Goal: Information Seeking & Learning: Learn about a topic

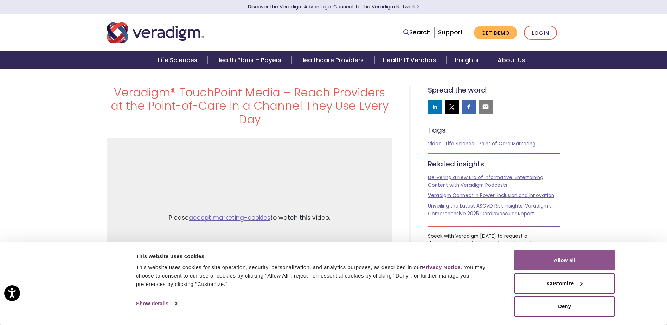
click at [558, 258] on button "Allow all" at bounding box center [564, 260] width 100 height 20
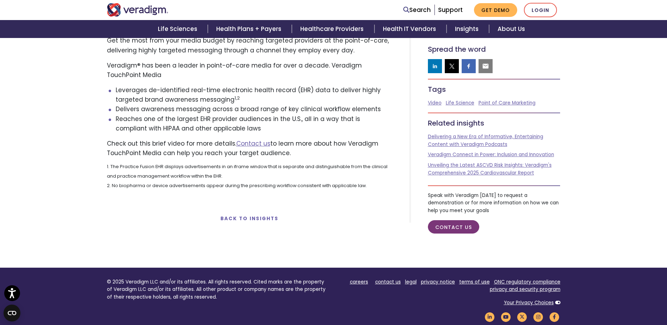
scroll to position [351, 0]
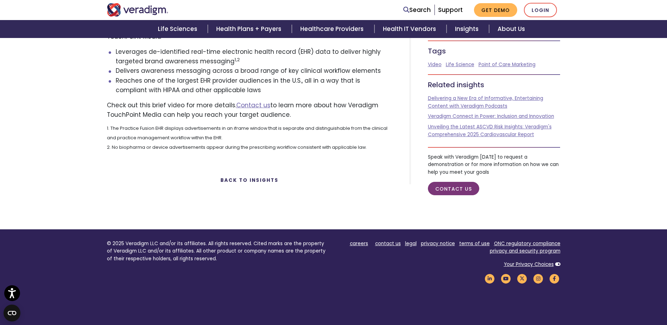
click at [239, 177] on link "Back to Insights" at bounding box center [249, 180] width 58 height 7
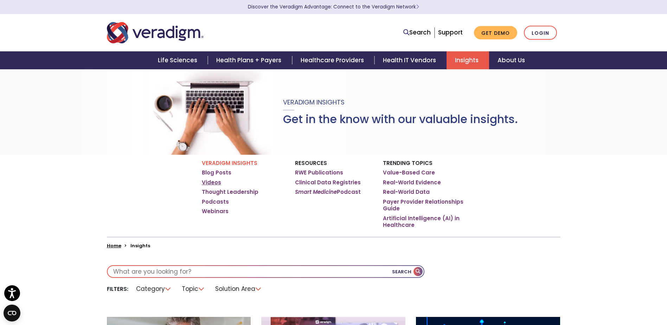
click at [211, 182] on link "Videos" at bounding box center [211, 182] width 19 height 7
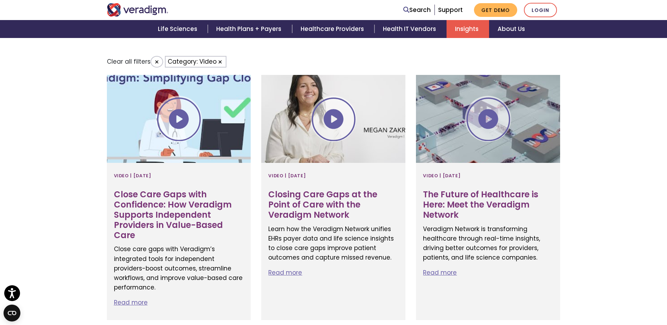
scroll to position [281, 0]
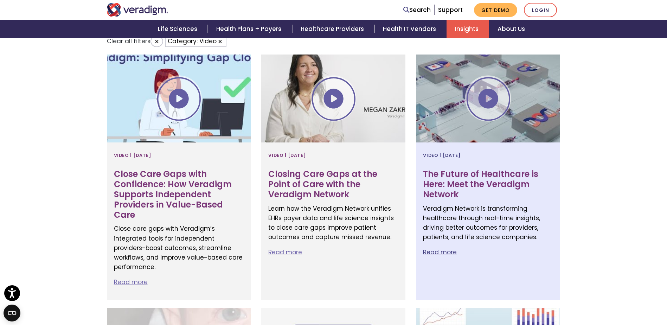
click at [486, 95] on div at bounding box center [488, 98] width 144 height 88
